Goal: Obtain resource: Obtain resource

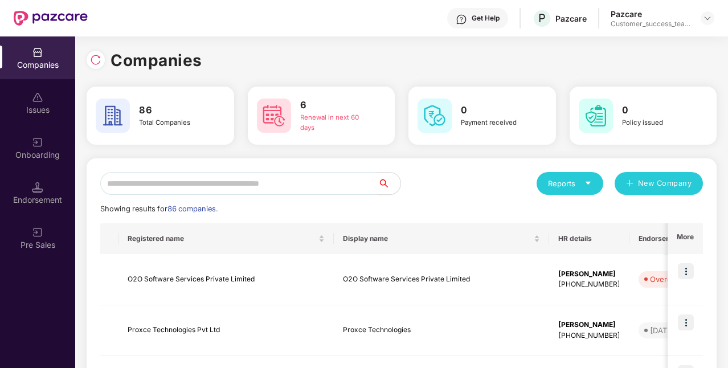
click at [252, 193] on input "text" at bounding box center [238, 183] width 277 height 23
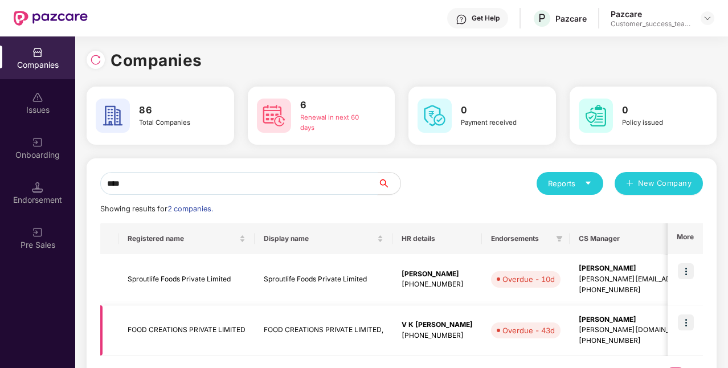
type input "****"
click at [687, 321] on img at bounding box center [686, 322] width 16 height 16
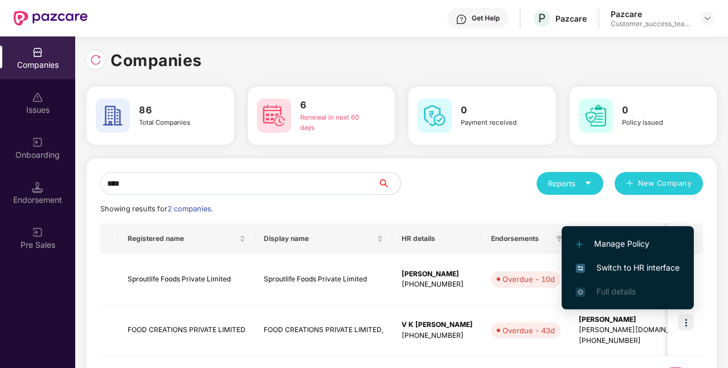
click at [646, 264] on span "Switch to HR interface" at bounding box center [628, 267] width 104 height 13
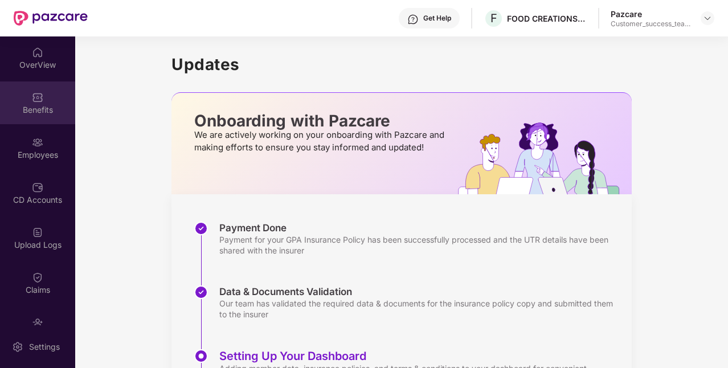
click at [34, 104] on div "Benefits" at bounding box center [37, 109] width 75 height 11
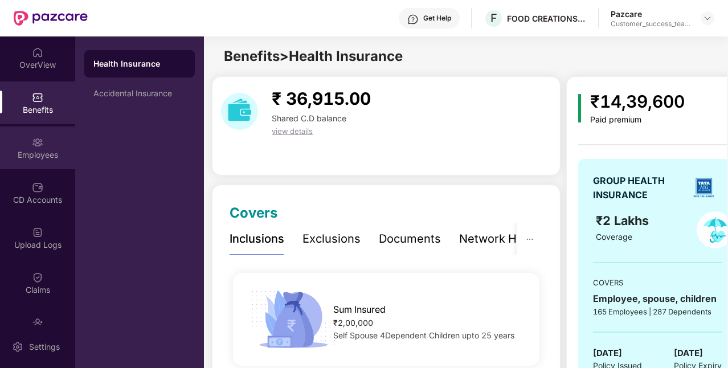
click at [11, 140] on div "Employees" at bounding box center [37, 147] width 75 height 43
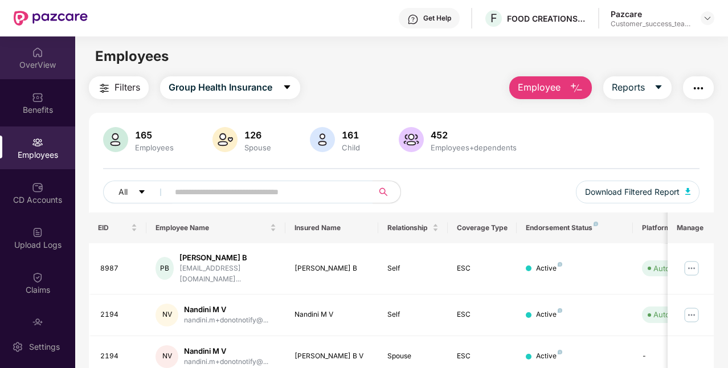
click at [42, 67] on div "OverView" at bounding box center [37, 64] width 75 height 11
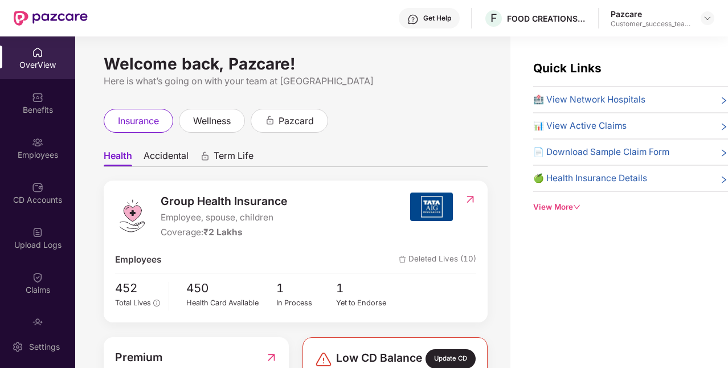
click at [565, 206] on div "View More" at bounding box center [630, 207] width 195 height 12
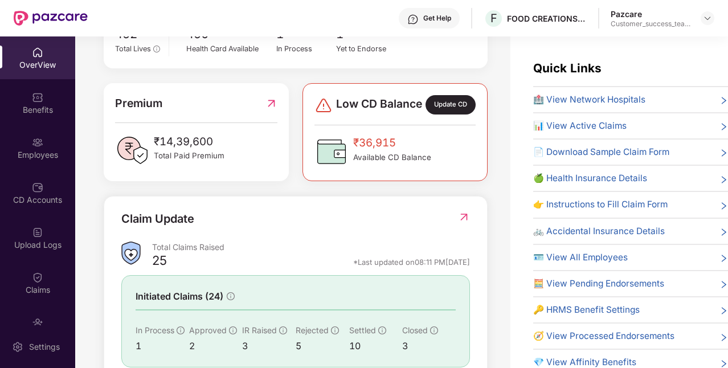
scroll to position [255, 0]
click at [269, 110] on img at bounding box center [271, 102] width 12 height 17
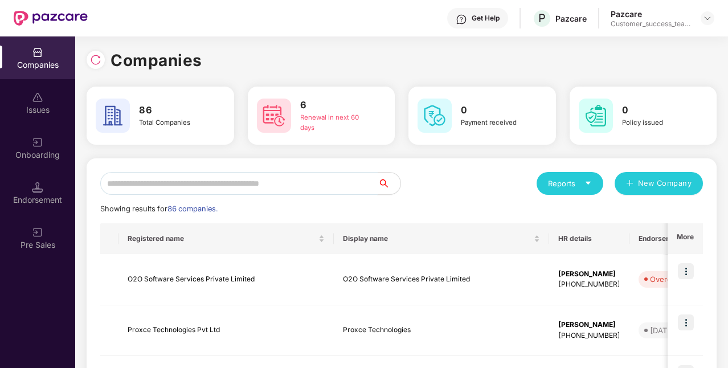
click at [155, 178] on input "text" at bounding box center [238, 183] width 277 height 23
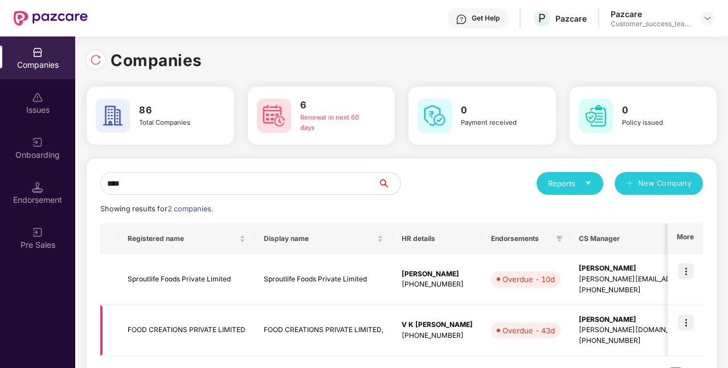
type input "****"
click at [162, 336] on td "FOOD CREATIONS PRIVATE LIMITED" at bounding box center [186, 330] width 136 height 51
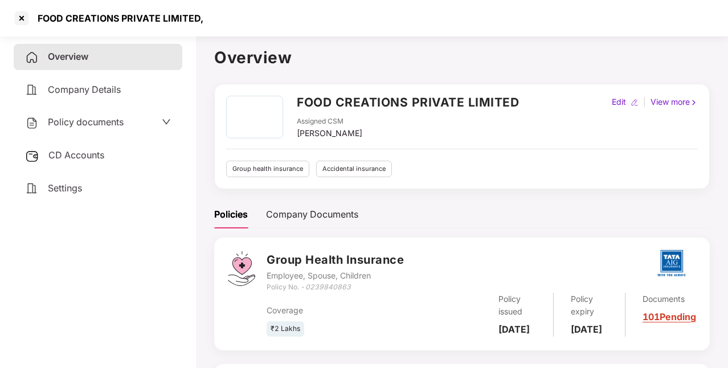
click at [110, 118] on span "Policy documents" at bounding box center [86, 121] width 76 height 11
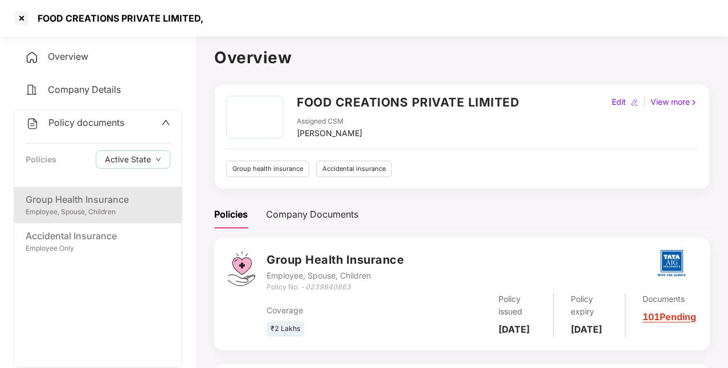
click at [84, 201] on div "Group Health Insurance" at bounding box center [98, 200] width 145 height 14
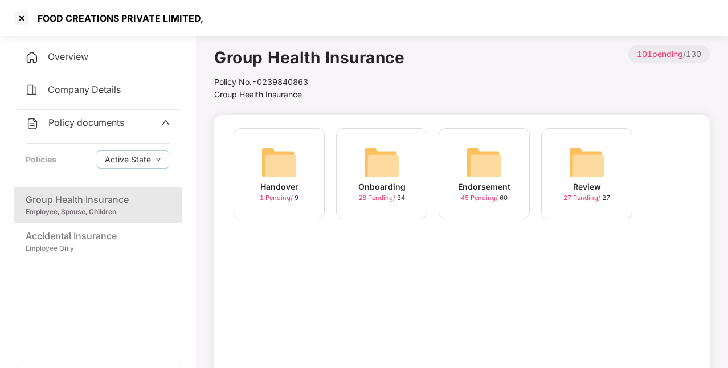
click at [392, 178] on img at bounding box center [381, 162] width 36 height 36
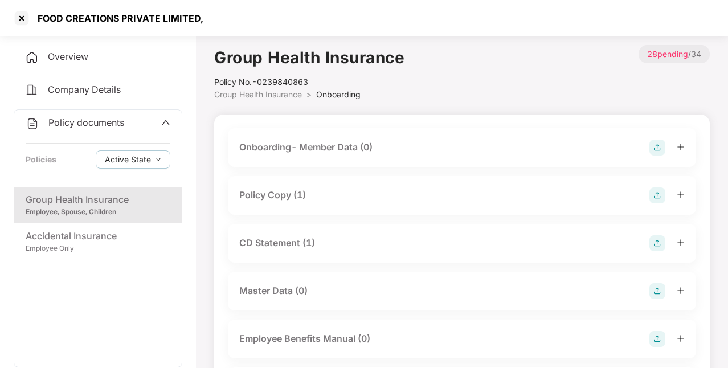
click at [326, 190] on div "Policy Copy (1)" at bounding box center [461, 195] width 445 height 16
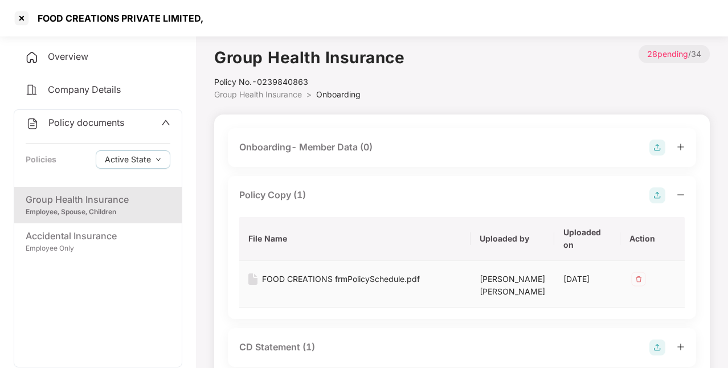
click at [315, 275] on div "FOOD CREATIONS frmPolicySchedule.pdf" at bounding box center [341, 279] width 158 height 13
